Goal: Book appointment/travel/reservation

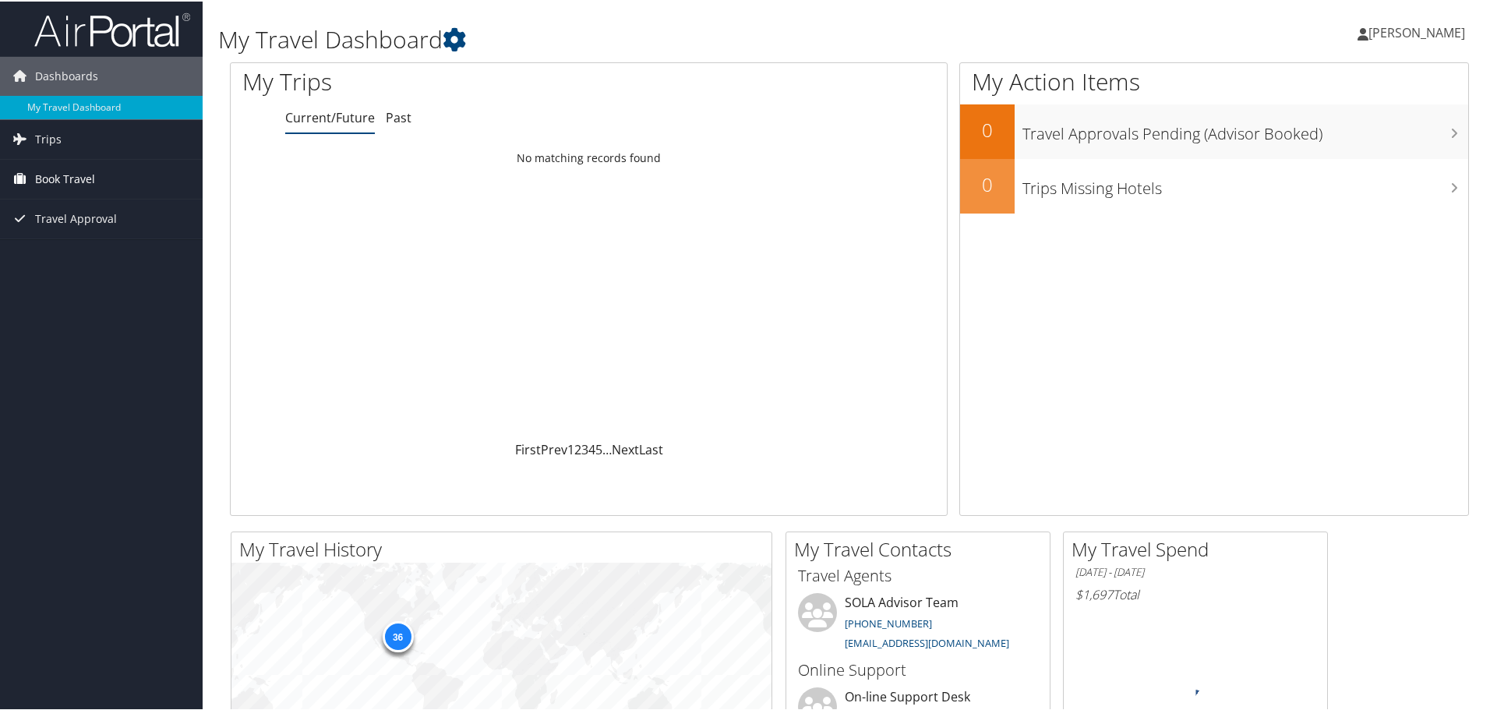
click at [68, 178] on span "Book Travel" at bounding box center [65, 177] width 60 height 39
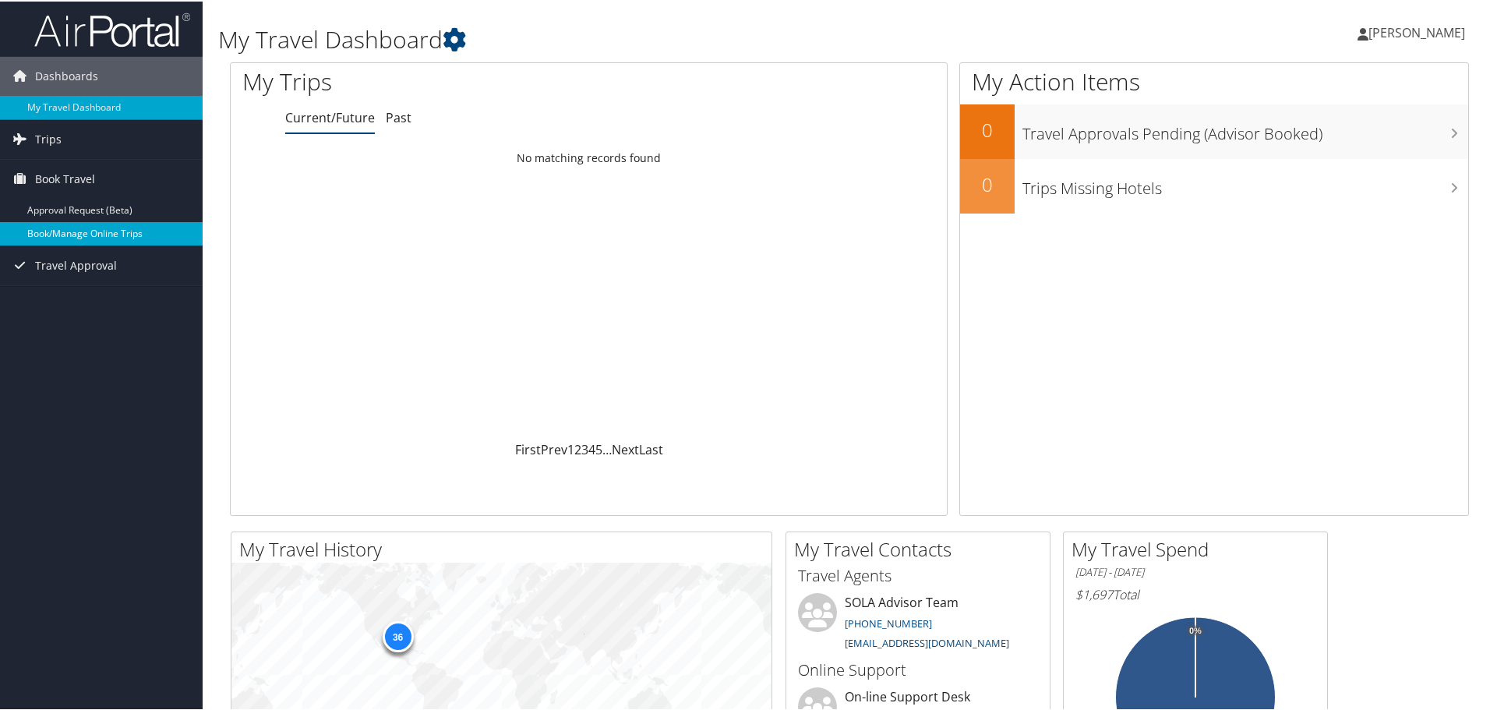
click at [86, 239] on link "Book/Manage Online Trips" at bounding box center [101, 232] width 203 height 23
click at [72, 239] on link "Book/Manage Online Trips" at bounding box center [101, 232] width 203 height 23
click at [106, 237] on link "Book/Manage Online Trips" at bounding box center [101, 232] width 203 height 23
